Goal: Task Accomplishment & Management: Manage account settings

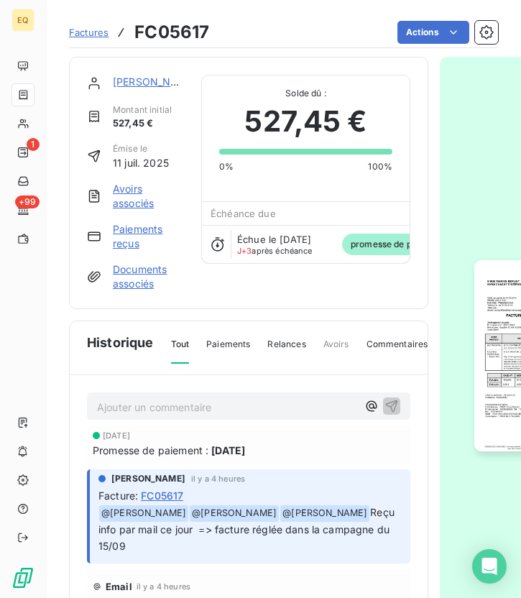
scroll to position [21, 0]
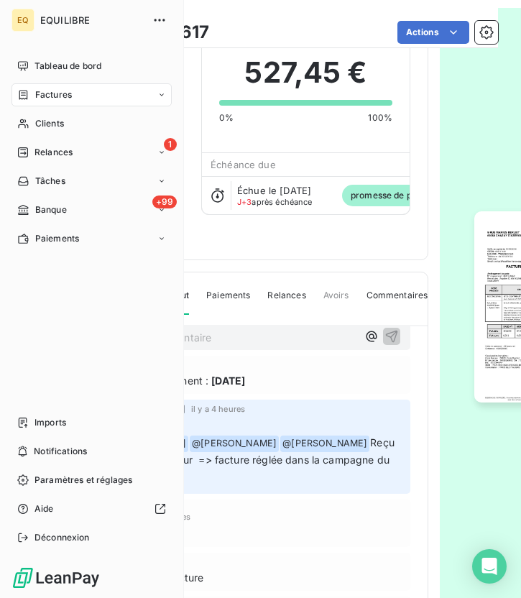
click at [59, 101] on div "Factures" at bounding box center [92, 94] width 160 height 23
click at [45, 99] on span "Factures" at bounding box center [53, 94] width 37 height 13
click at [42, 122] on span "Clients" at bounding box center [49, 123] width 29 height 13
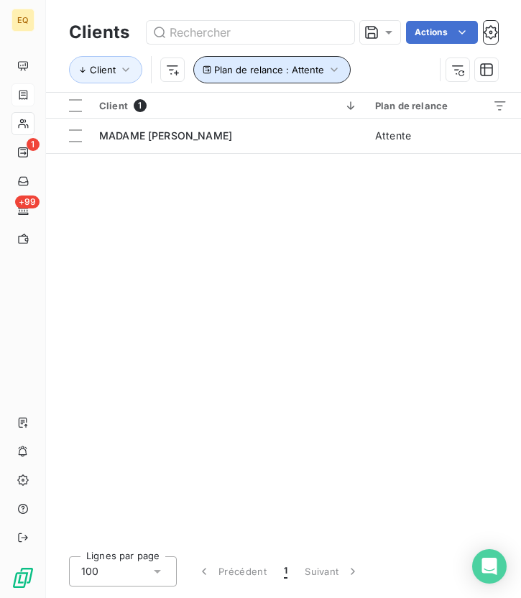
click at [312, 62] on button "Plan de relance : Attente" at bounding box center [271, 69] width 157 height 27
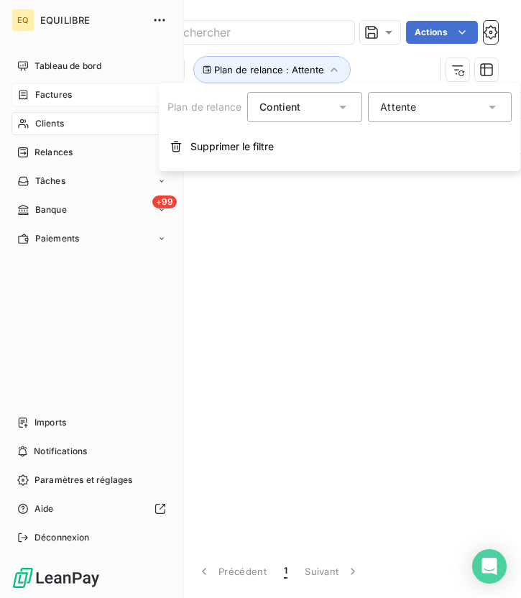
click at [42, 101] on span "Factures" at bounding box center [53, 94] width 37 height 13
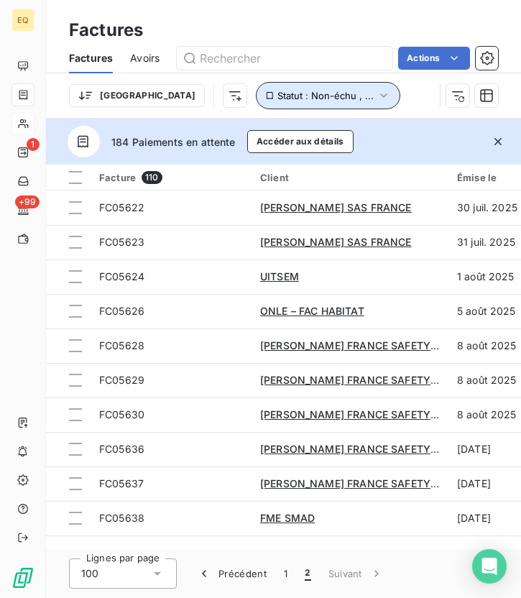
click at [278, 91] on span "Statut : Non-échu , ..." at bounding box center [326, 96] width 96 height 12
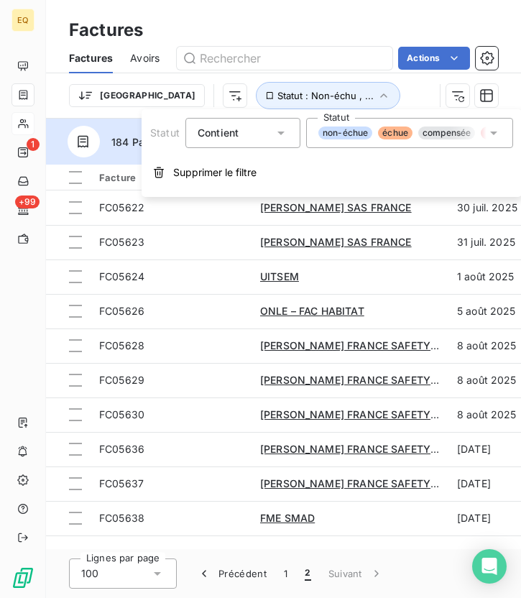
click at [377, 138] on div "non-échue échue compensée litige promesse de paiement recouvrement" at bounding box center [403, 133] width 168 height 13
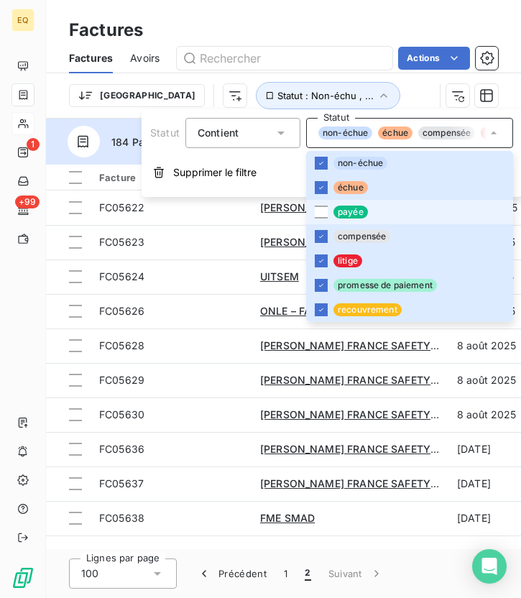
click at [347, 216] on span "payée" at bounding box center [351, 212] width 35 height 13
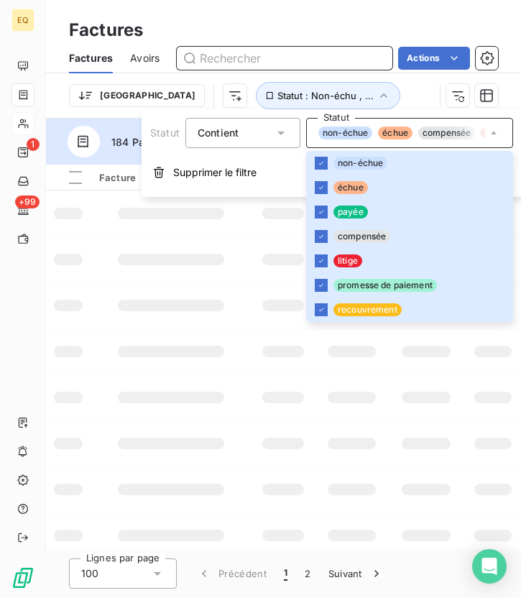
click at [227, 59] on input "text" at bounding box center [285, 58] width 216 height 23
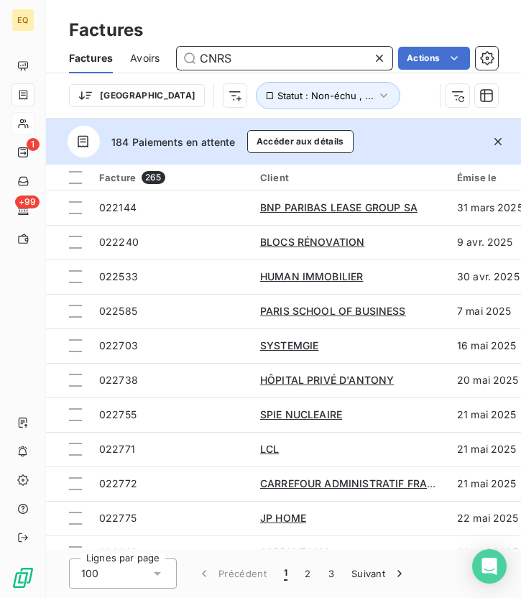
type input "CNRS"
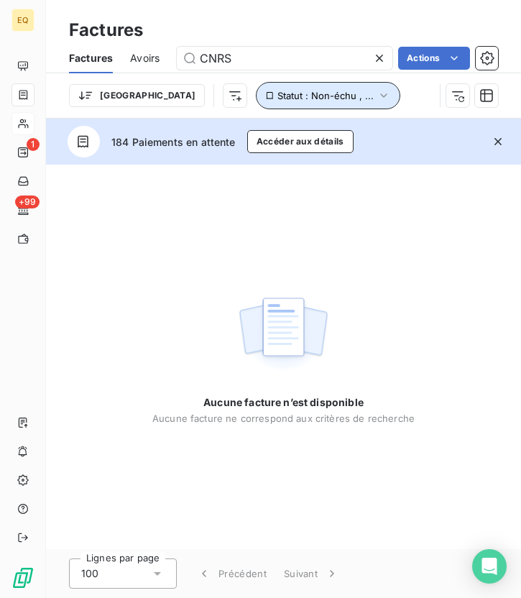
click at [377, 99] on icon "button" at bounding box center [384, 95] width 14 height 14
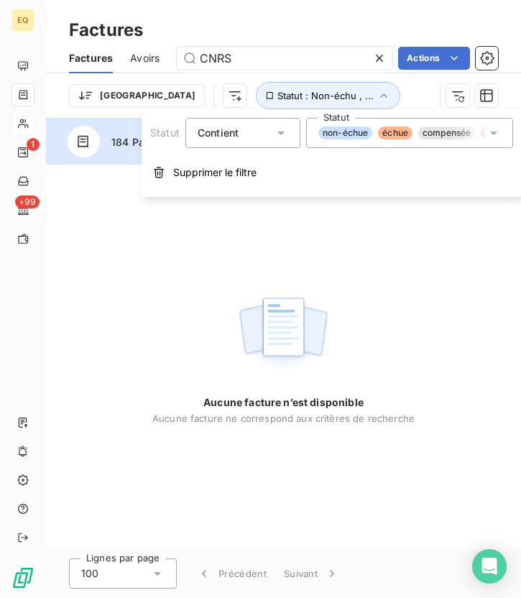
click at [356, 134] on span "non-échue" at bounding box center [346, 133] width 54 height 13
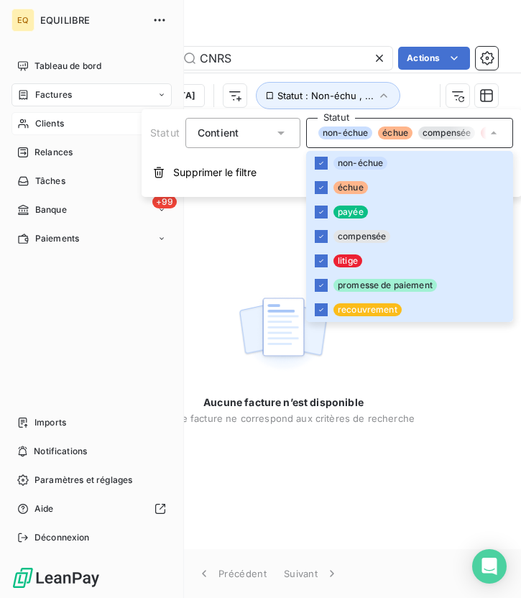
click at [24, 118] on icon at bounding box center [23, 124] width 12 height 12
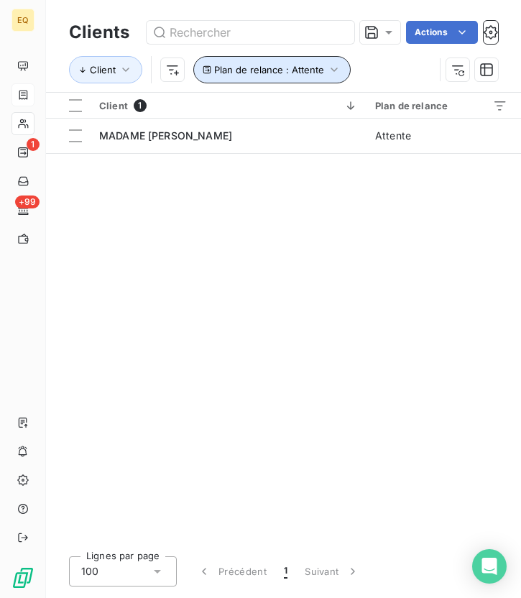
click at [309, 68] on span "Plan de relance : Attente" at bounding box center [269, 70] width 110 height 12
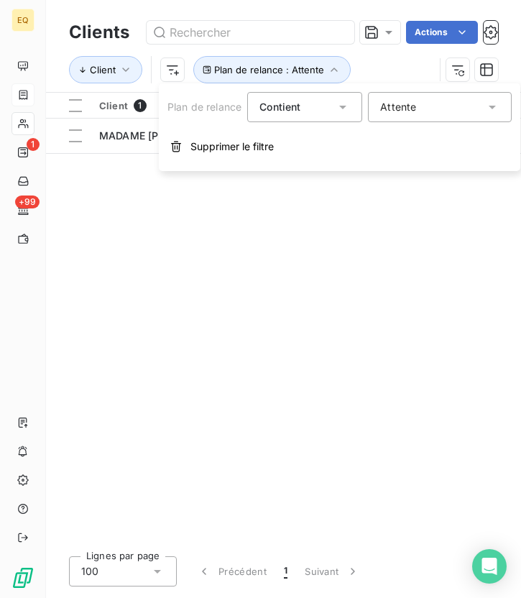
click at [418, 121] on div "Attente" at bounding box center [440, 107] width 144 height 30
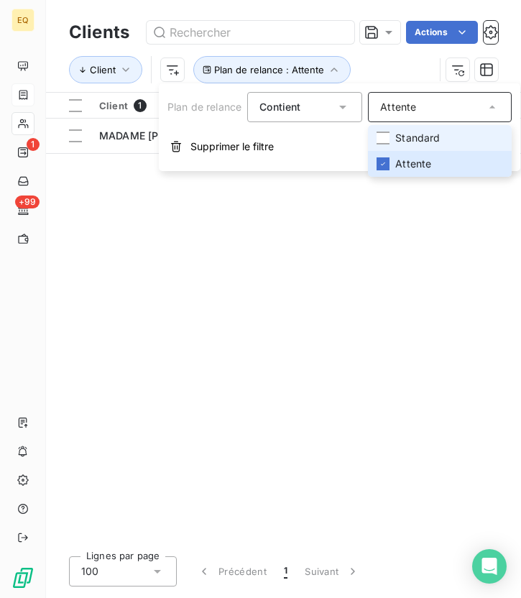
click at [413, 139] on span "Standard" at bounding box center [417, 138] width 45 height 14
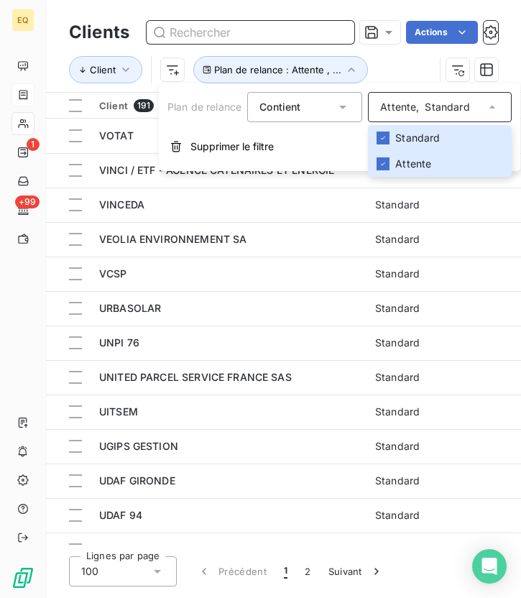
click at [223, 36] on input "text" at bounding box center [251, 32] width 208 height 23
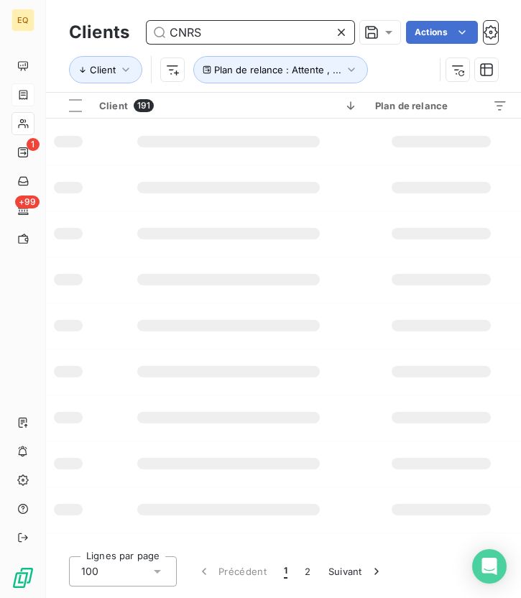
type input "CNRS"
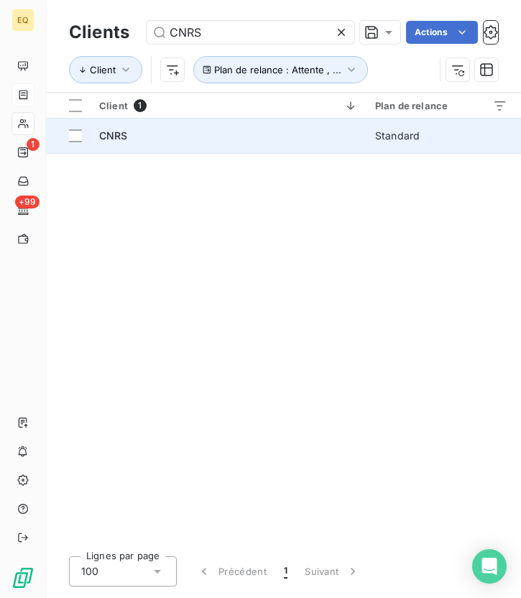
click at [215, 142] on div "CNRS" at bounding box center [228, 136] width 259 height 14
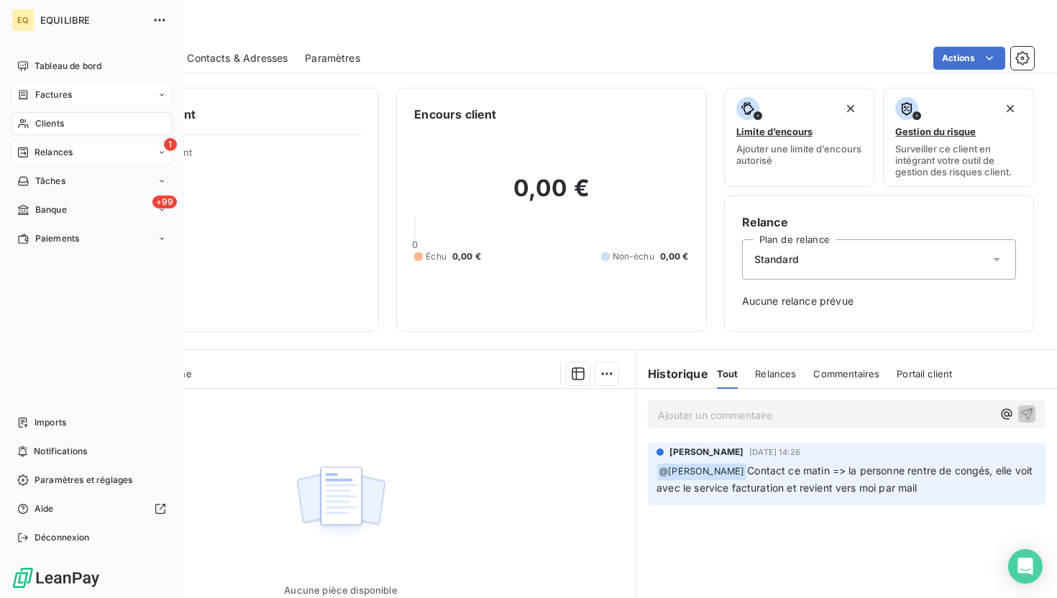
click at [52, 153] on span "Relances" at bounding box center [54, 152] width 38 height 13
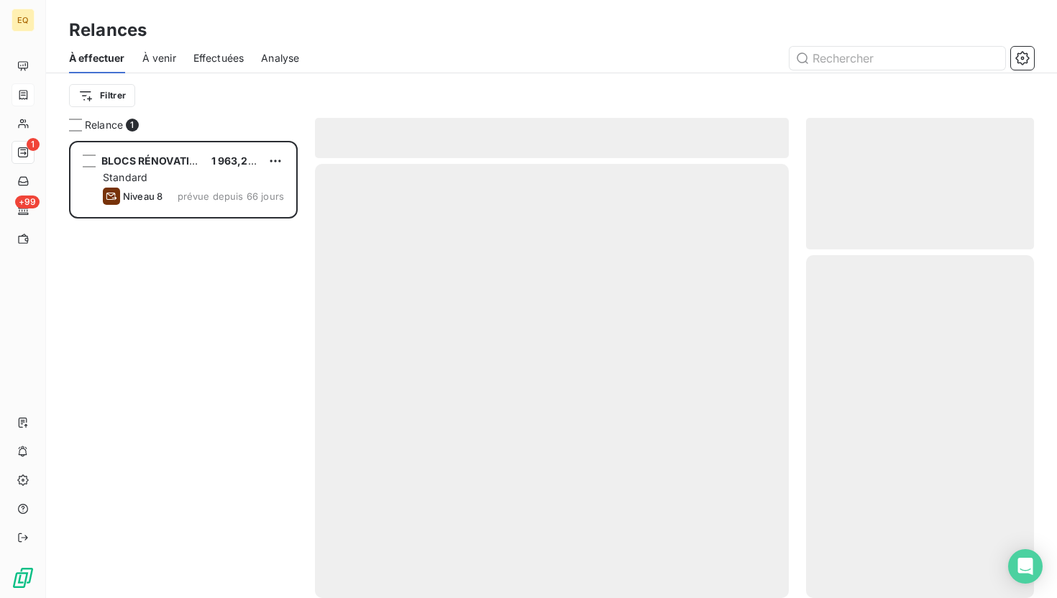
scroll to position [457, 228]
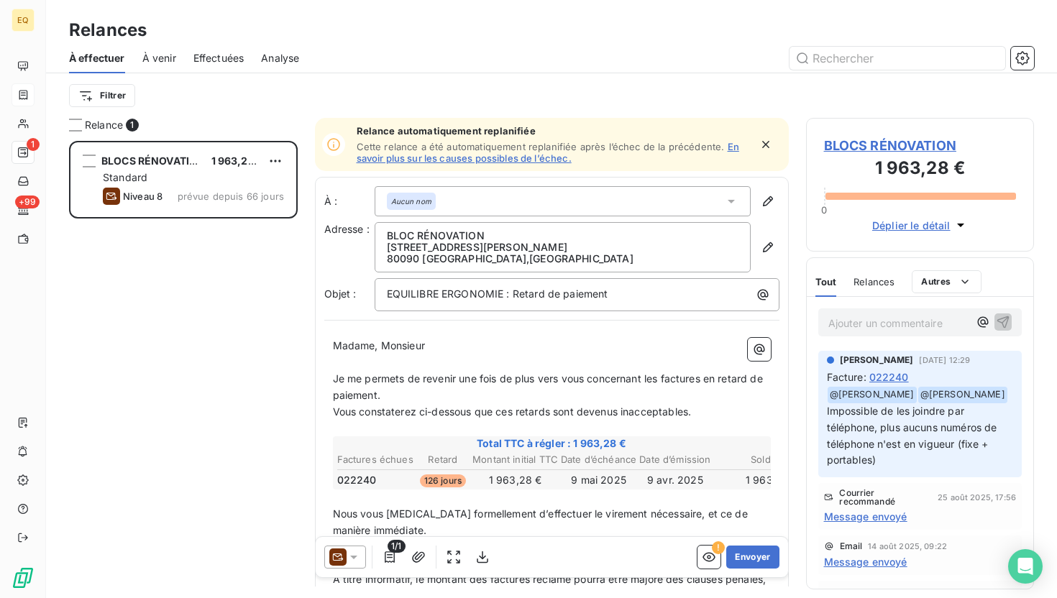
click at [447, 54] on div at bounding box center [675, 58] width 718 height 23
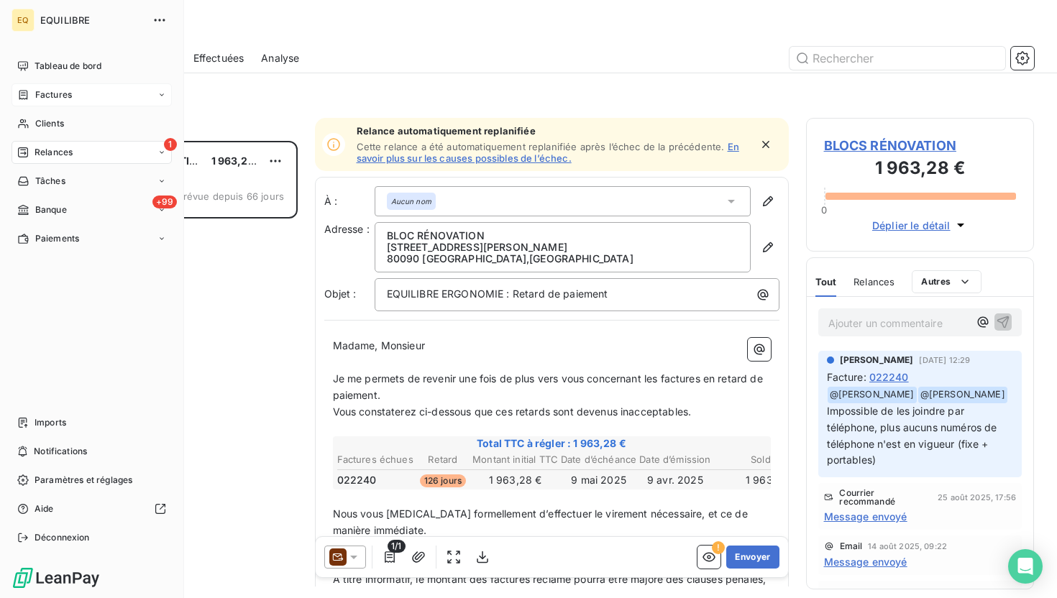
click at [34, 88] on div "Factures" at bounding box center [44, 94] width 55 height 13
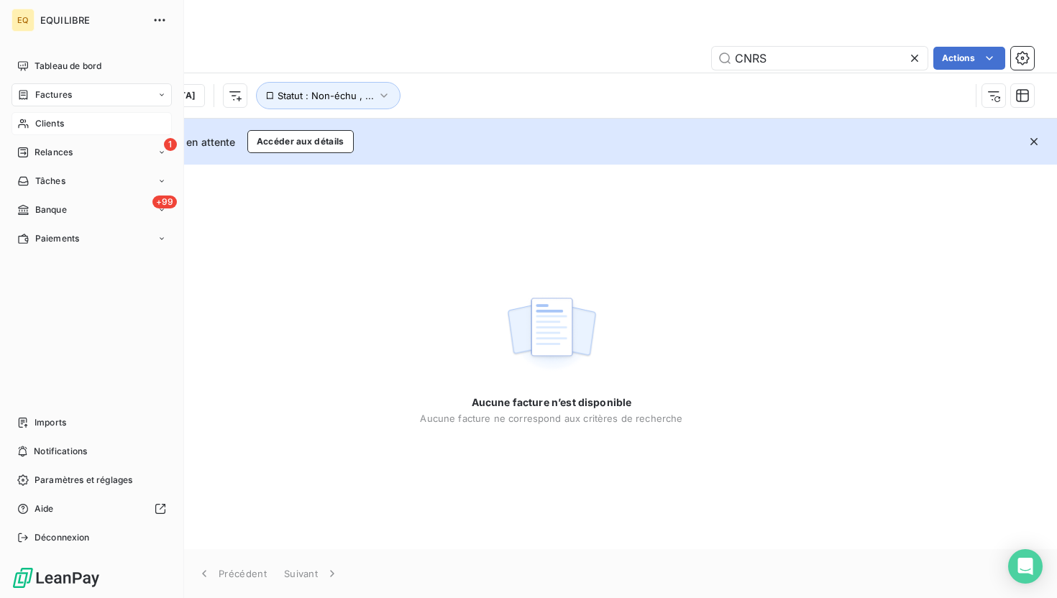
click at [31, 127] on div "Clients" at bounding box center [92, 123] width 160 height 23
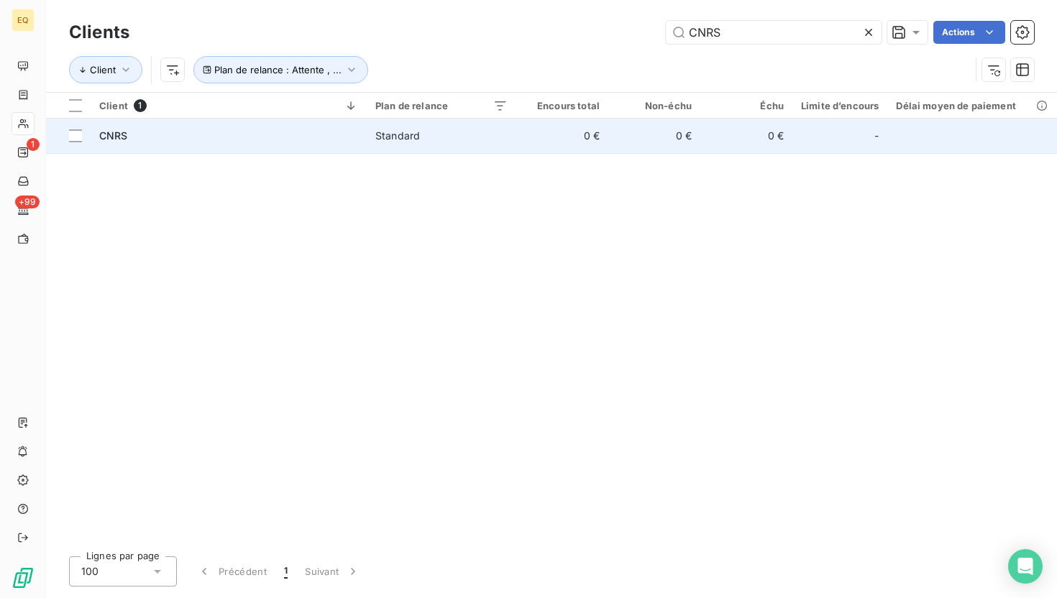
click at [293, 132] on div "CNRS" at bounding box center [228, 136] width 259 height 14
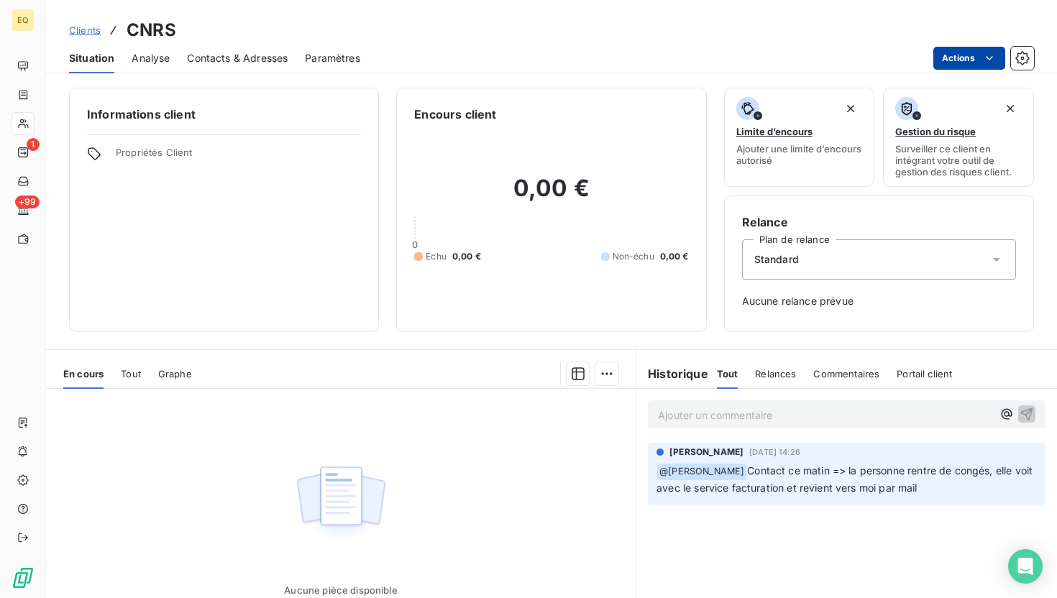
click at [521, 65] on html "EQ 1 +99 Clients CNRS Situation Analyse Contacts & Adresses Paramètres Actions …" at bounding box center [528, 299] width 1057 height 598
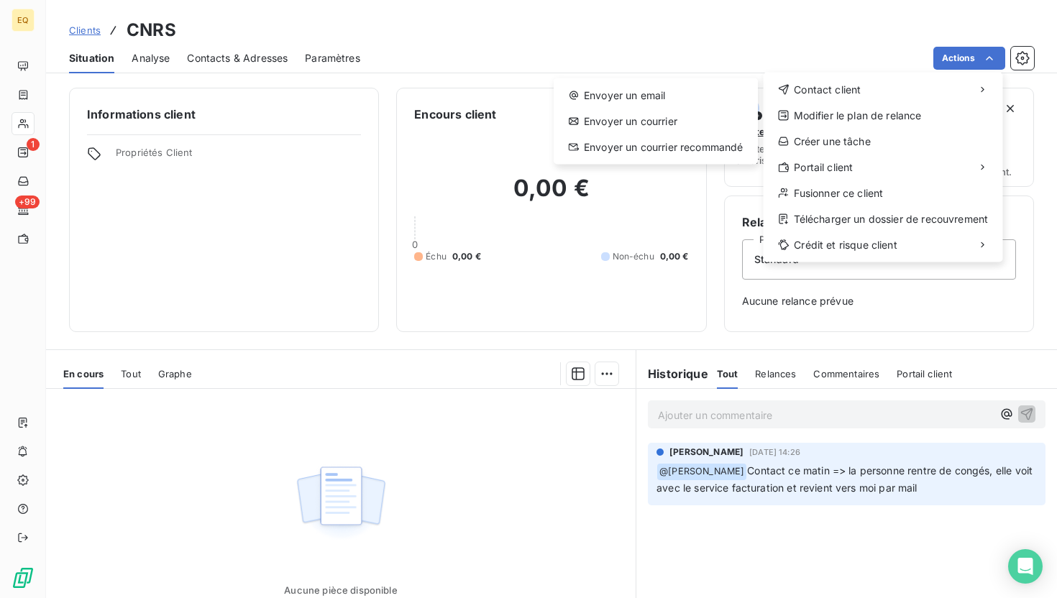
click at [23, 122] on html "EQ 1 +99 Clients CNRS Situation Analyse Contacts & Adresses Paramètres Actions …" at bounding box center [528, 299] width 1057 height 598
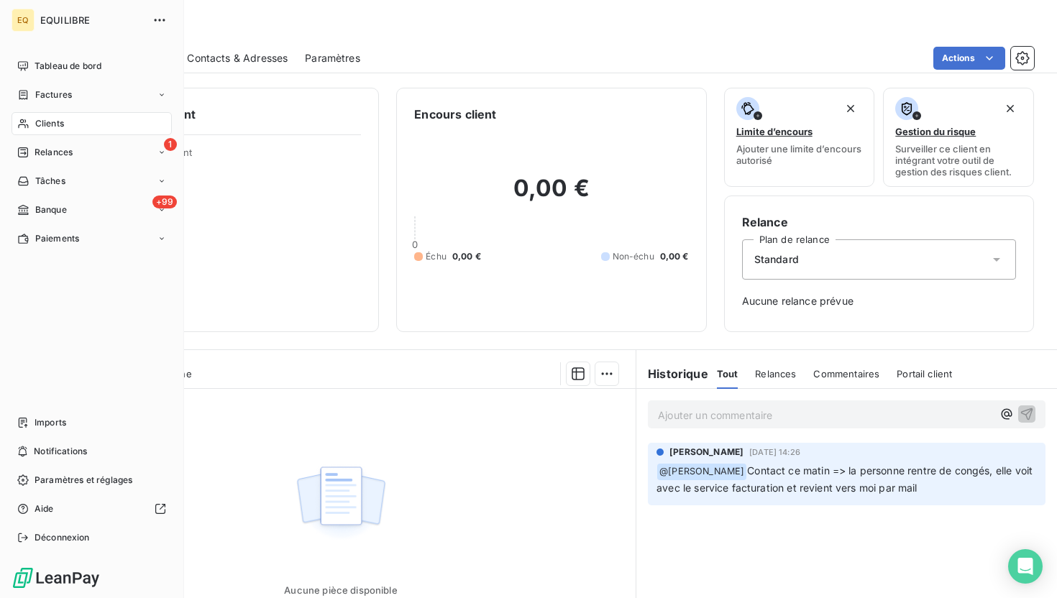
click at [42, 118] on span "Clients" at bounding box center [49, 123] width 29 height 13
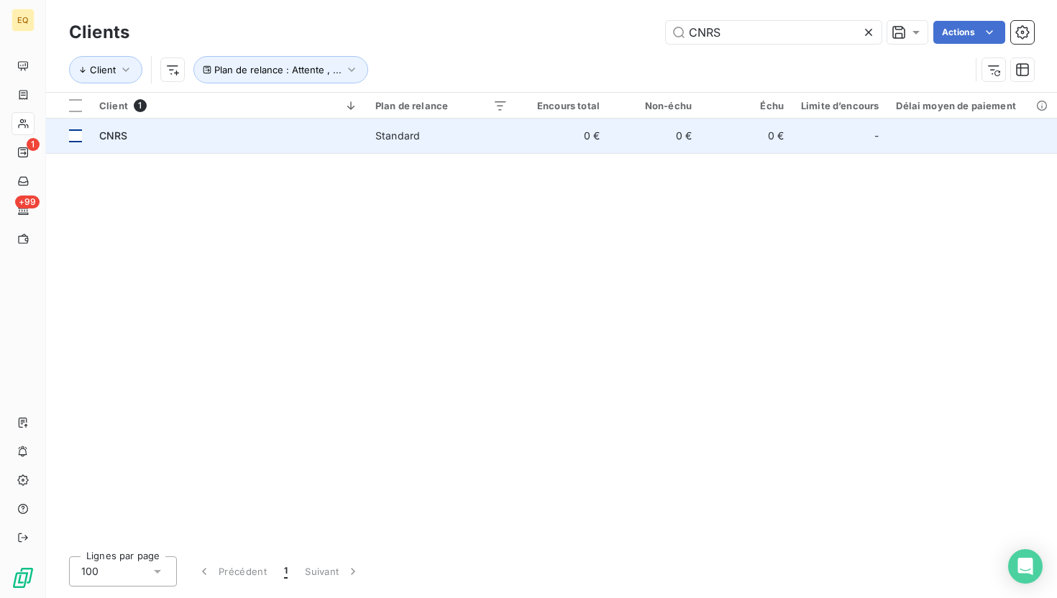
click at [84, 136] on td at bounding box center [68, 136] width 45 height 35
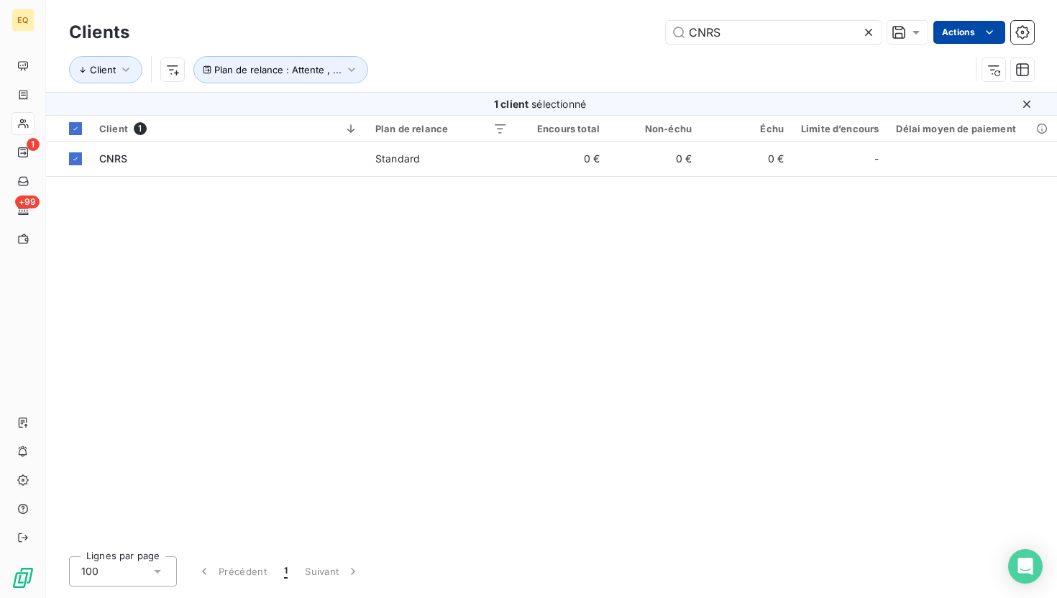
click at [521, 35] on html "EQ 1 +99 Clients CNRS Actions Client Plan de relance : Attente , ... 1 client s…" at bounding box center [528, 299] width 1057 height 598
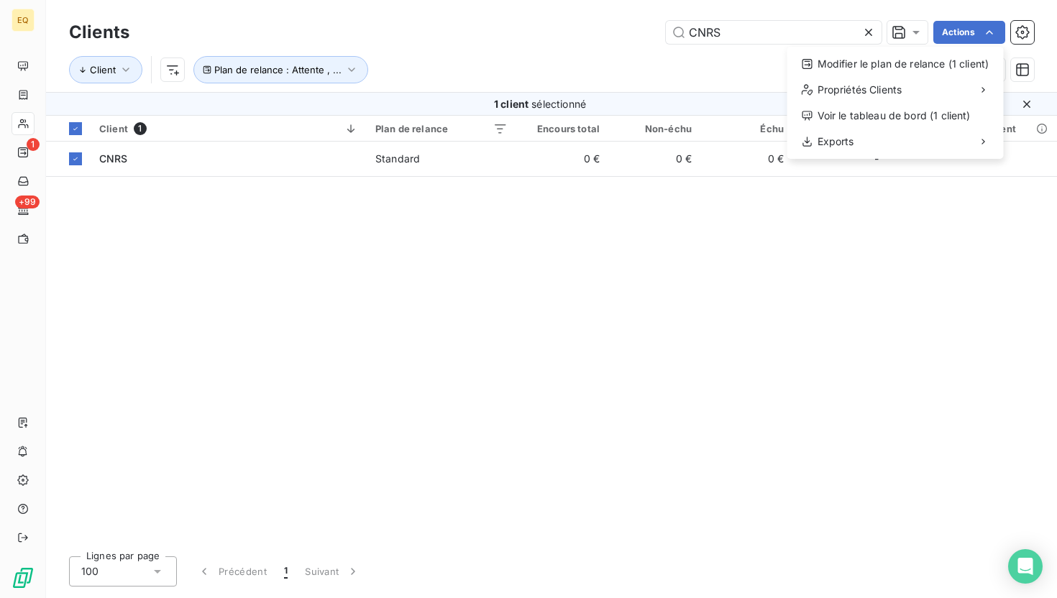
click at [521, 31] on html "EQ 1 +99 Clients CNRS Actions Modifier le plan de relance (1 client) Propriétés…" at bounding box center [528, 299] width 1057 height 598
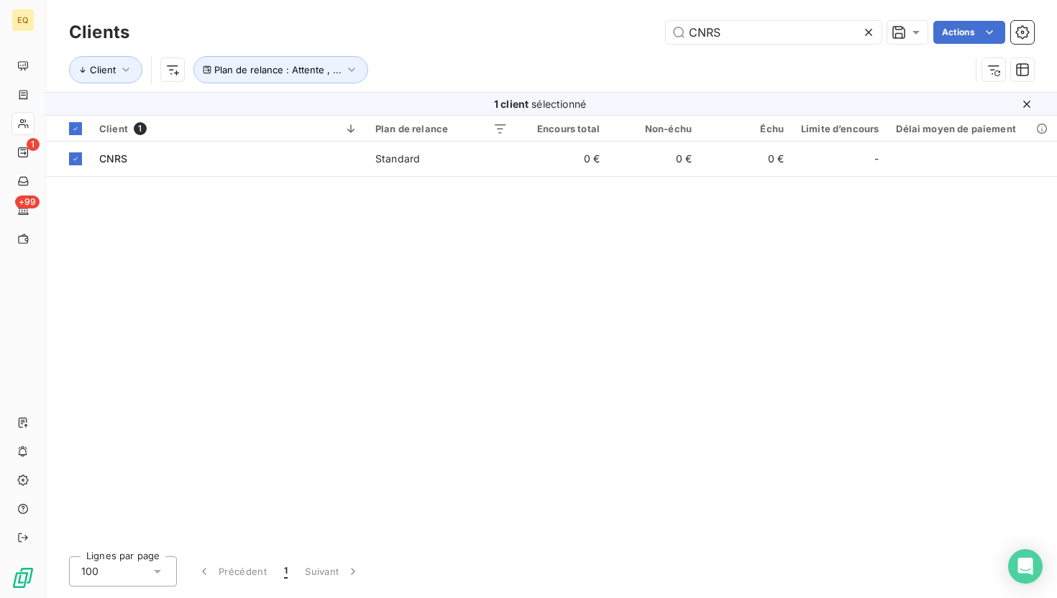
click at [521, 31] on icon "button" at bounding box center [1022, 32] width 14 height 14
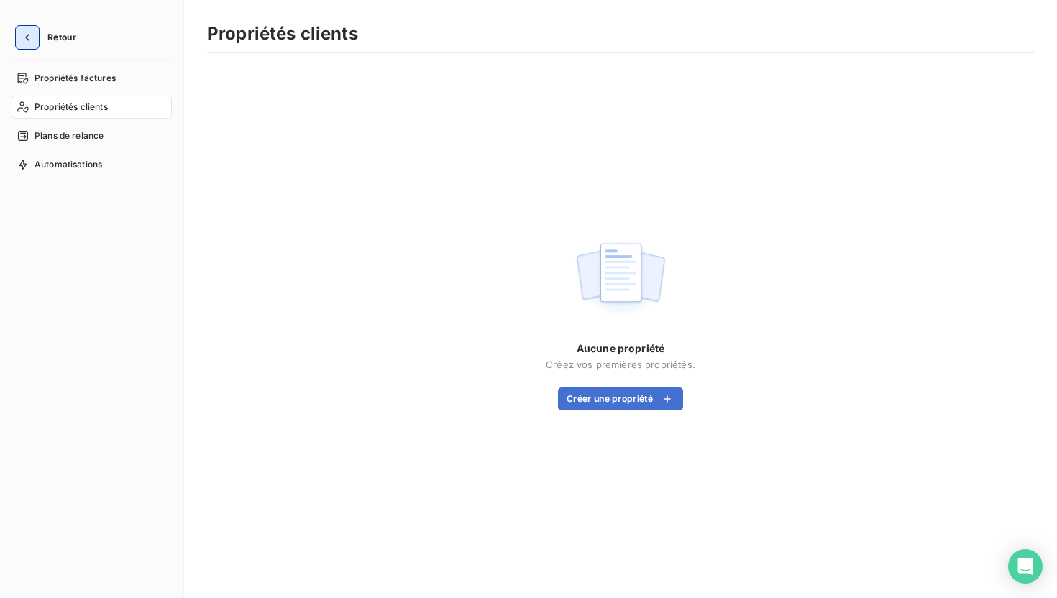
click at [30, 35] on icon "button" at bounding box center [27, 37] width 14 height 14
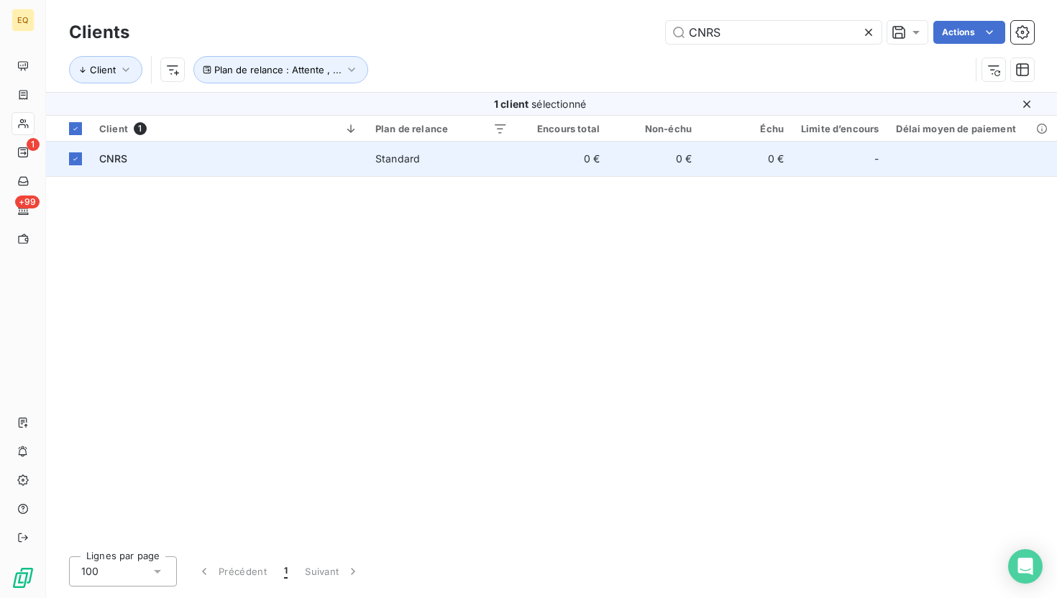
click at [278, 160] on div "CNRS" at bounding box center [228, 159] width 259 height 14
